Goal: Information Seeking & Learning: Learn about a topic

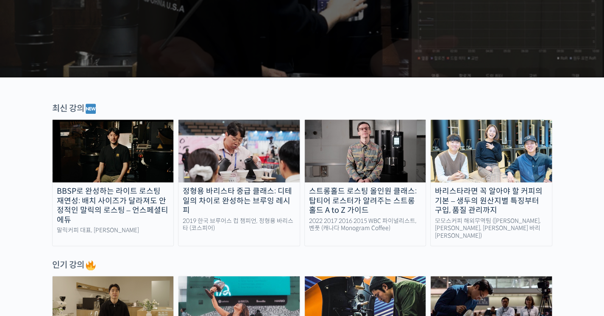
scroll to position [227, 0]
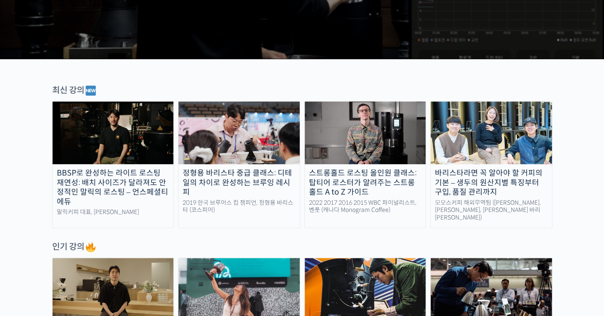
click at [352, 141] on img at bounding box center [365, 133] width 121 height 63
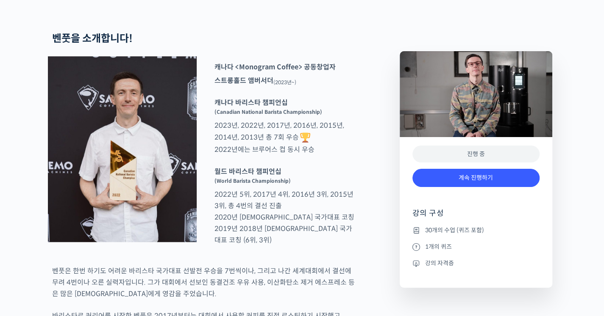
scroll to position [369, 0]
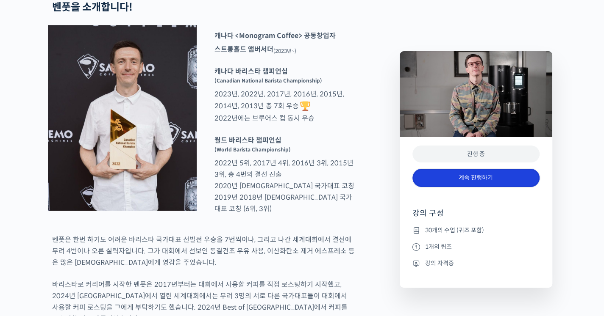
click at [466, 176] on link "계속 진행하기" at bounding box center [475, 178] width 127 height 18
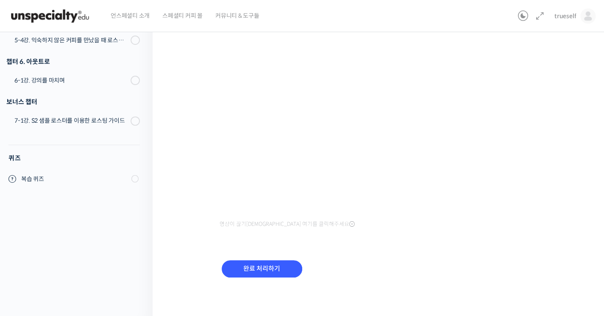
scroll to position [684, 0]
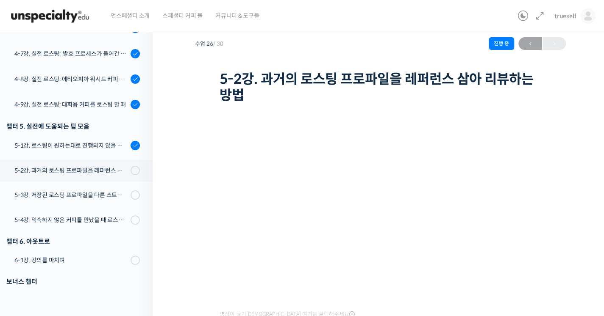
click at [189, 183] on div "스트롱홀드 로스팅 올인원 클래스: 탑티어 로스터가 알려주는 스트롱홀드 A to Z 가이드 5-2강. 과거의 로스팅 프로파일을 레퍼런스 삼아 리…" at bounding box center [380, 205] width 455 height 406
click at [75, 144] on div "5-1강. 로스팅이 원하는대로 진행되지 않을 때, 일관성이 떨어질 때" at bounding box center [71, 145] width 114 height 9
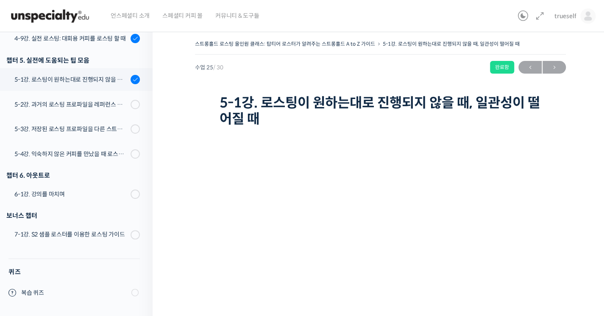
scroll to position [83, 0]
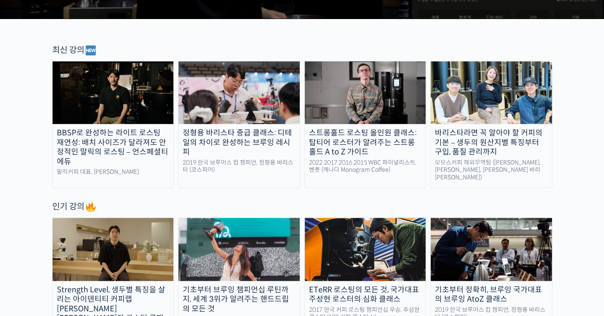
scroll to position [272, 0]
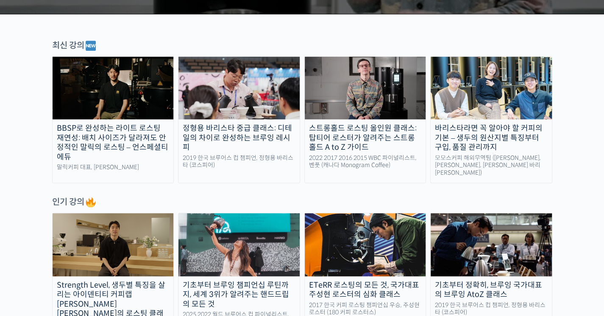
click at [369, 89] on img at bounding box center [365, 88] width 121 height 63
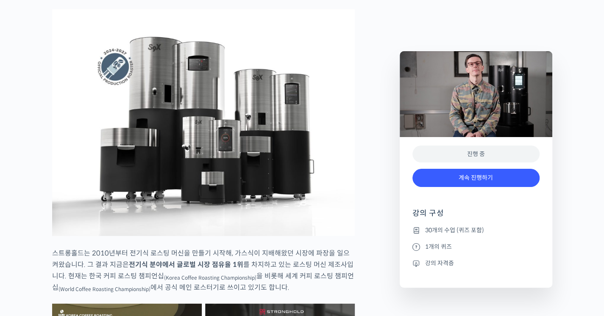
scroll to position [1234, 0]
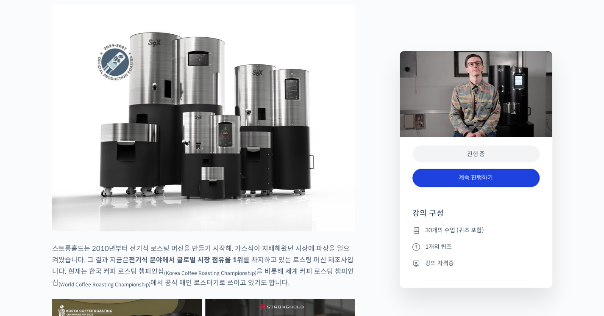
click at [463, 180] on link "계속 진행하기" at bounding box center [475, 178] width 127 height 18
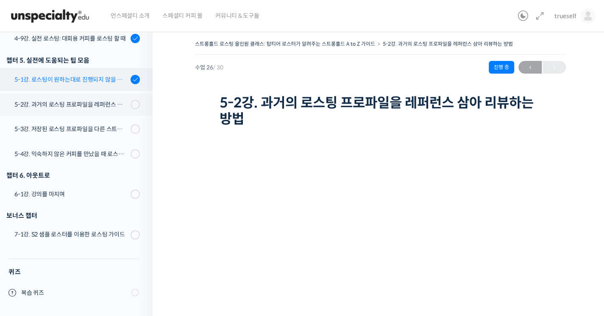
click at [32, 75] on div "5-1강. 로스팅이 원하는대로 진행되지 않을 때, 일관성이 떨어질 때" at bounding box center [71, 79] width 114 height 9
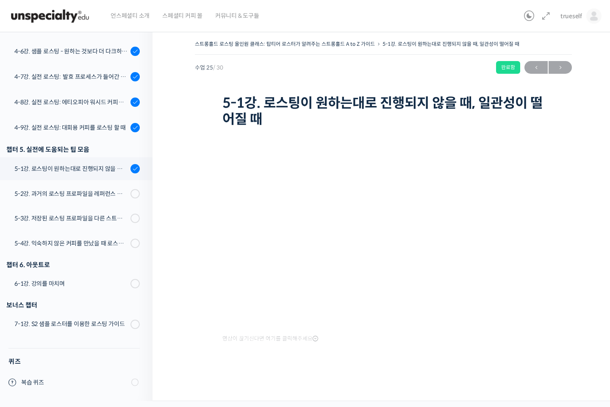
scroll to position [684, 0]
